Goal: Task Accomplishment & Management: Use online tool/utility

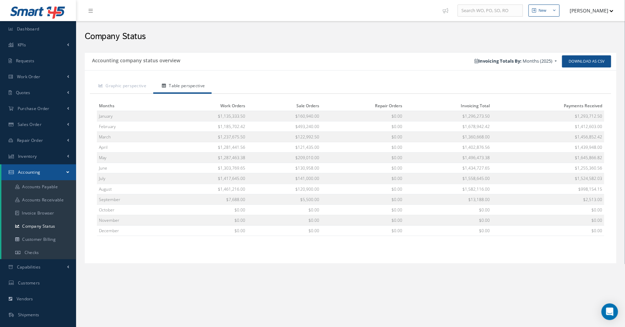
click at [247, 48] on div "Company Status" at bounding box center [350, 35] width 549 height 28
click at [305, 48] on div "Company Status" at bounding box center [350, 35] width 549 height 28
click at [40, 76] on span "Work Order" at bounding box center [29, 77] width 24 height 6
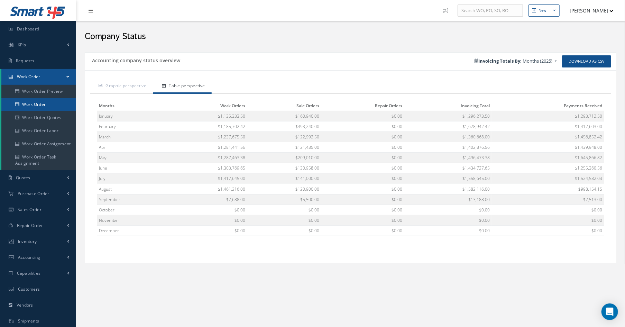
click at [44, 104] on link "Work Order" at bounding box center [38, 104] width 75 height 13
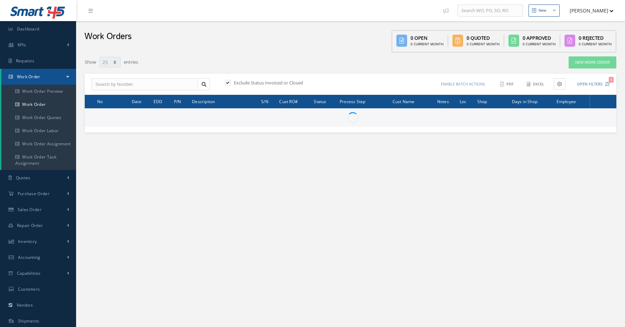
select select "25"
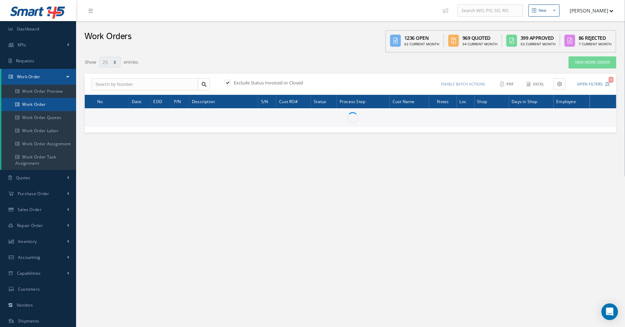
type input "All Work Request"
type input "All Work Performed"
type input "All Status"
type input "WO Part Status"
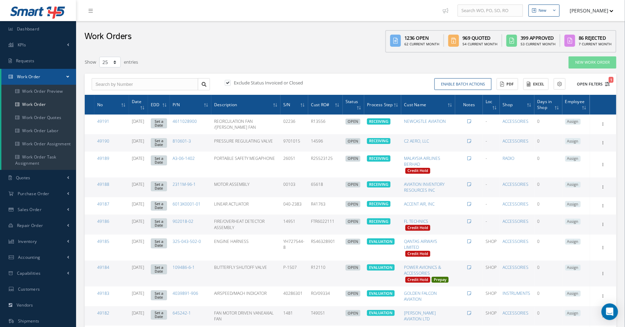
click at [608, 82] on icon "1" at bounding box center [607, 84] width 5 height 5
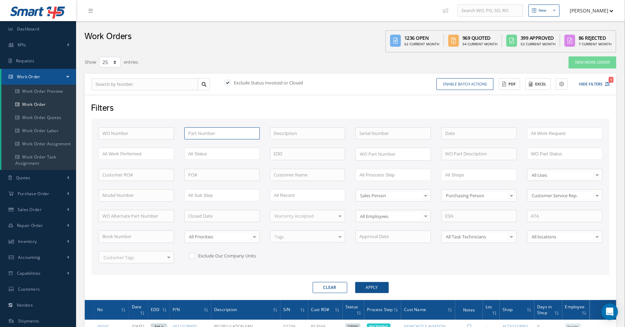
click at [219, 134] on input "text" at bounding box center [221, 133] width 75 height 12
type input "174101-02-03"
click at [355, 282] on button "Apply" at bounding box center [372, 287] width 34 height 11
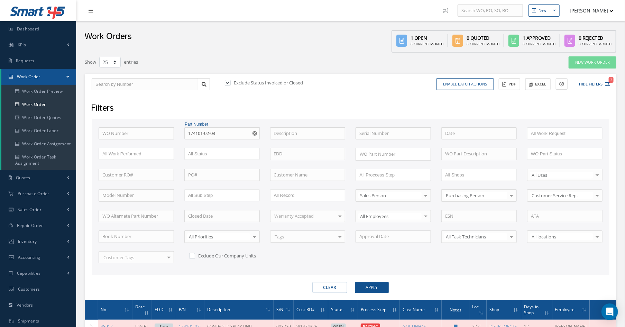
click at [230, 84] on label at bounding box center [231, 83] width 2 height 6
click at [227, 84] on input "checkbox" at bounding box center [227, 83] width 4 height 4
checkbox input "false"
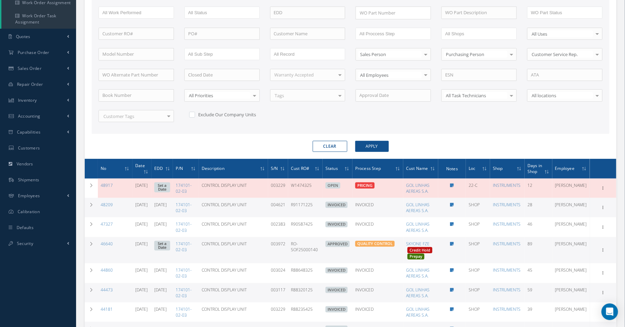
scroll to position [71, 0]
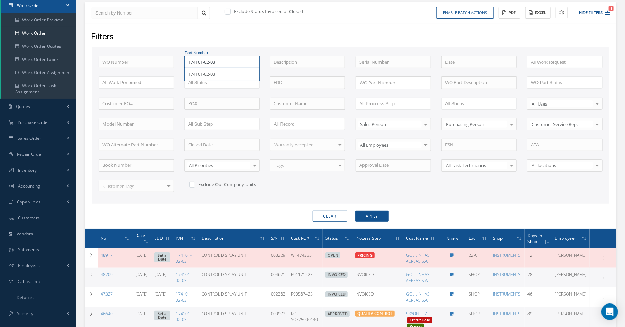
click at [224, 60] on input "174101-02-03" at bounding box center [221, 62] width 75 height 12
type input "174101-02-"
click at [355, 211] on button "Apply" at bounding box center [372, 216] width 34 height 11
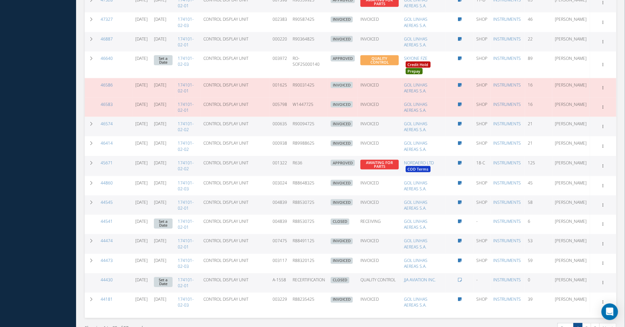
scroll to position [543, 0]
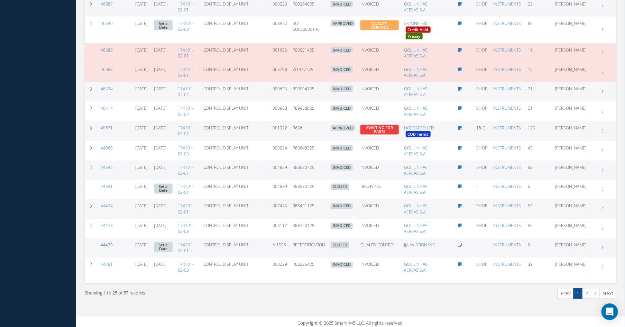
click at [103, 243] on link "44430" at bounding box center [107, 245] width 12 height 6
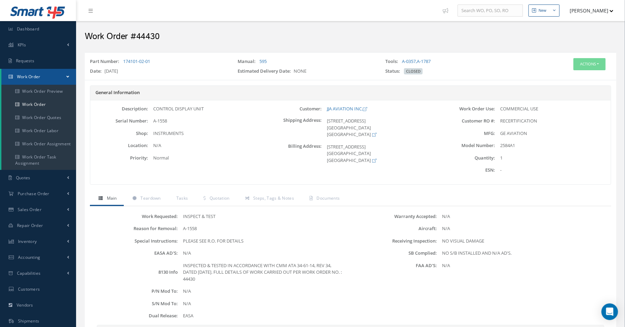
click at [228, 35] on h2 "Work Order #44430" at bounding box center [350, 36] width 531 height 10
click at [296, 35] on h2 "Work Order #44430" at bounding box center [350, 36] width 531 height 10
click at [242, 29] on div "Work Order #44430" at bounding box center [351, 35] width 542 height 21
